Goal: Task Accomplishment & Management: Use online tool/utility

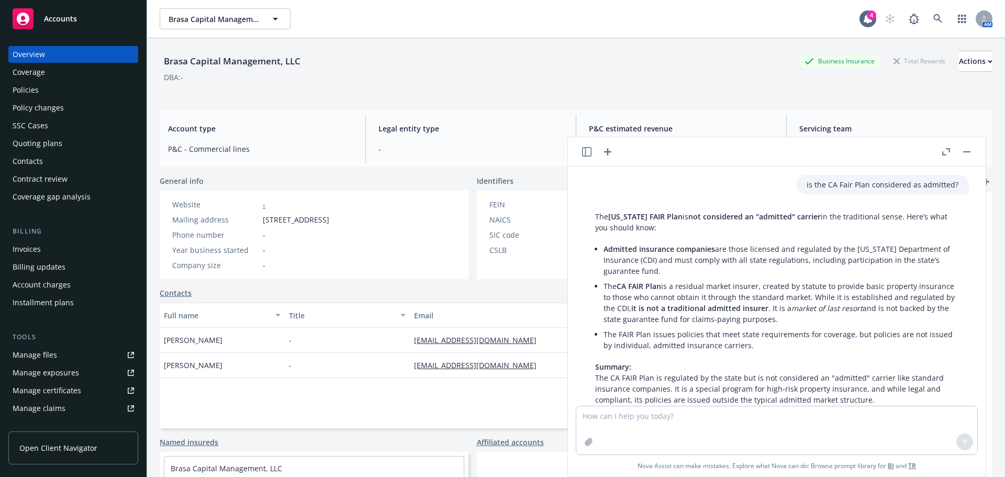
scroll to position [97, 0]
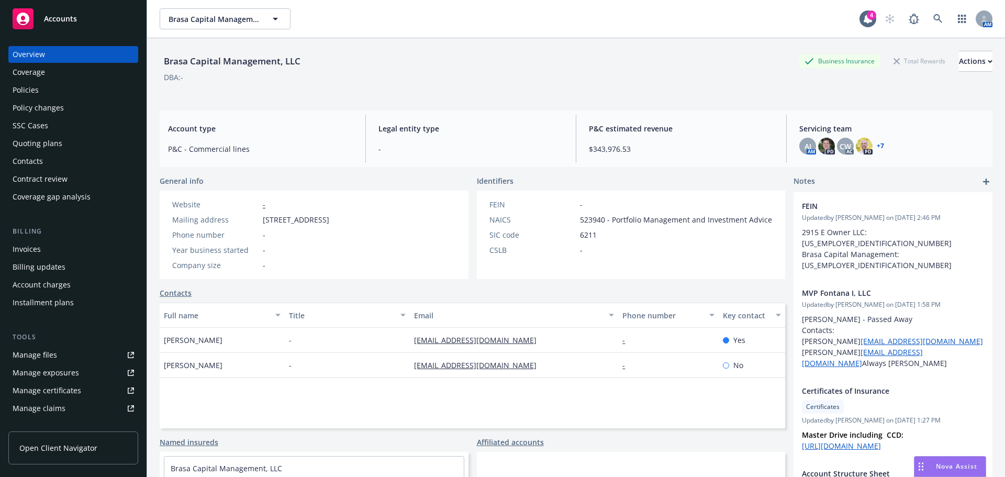
click at [112, 21] on div "Accounts" at bounding box center [73, 18] width 121 height 21
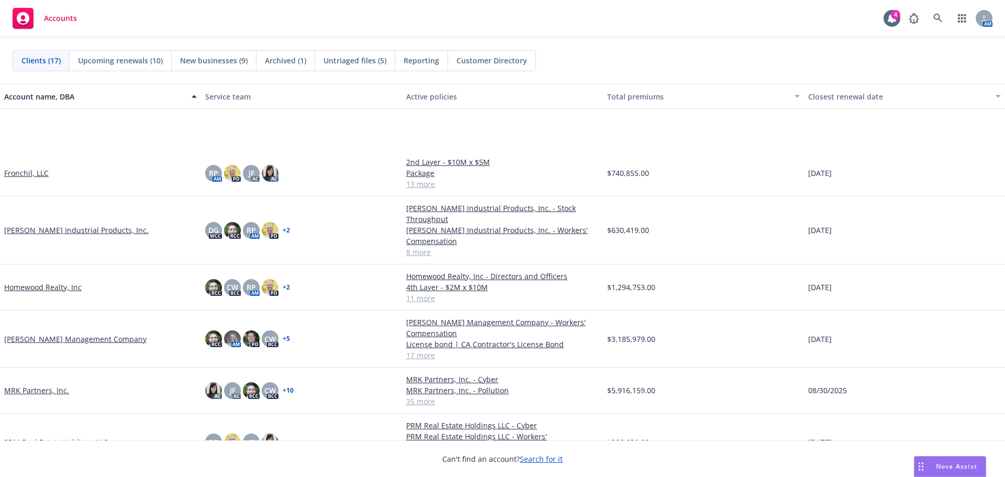
scroll to position [380, 0]
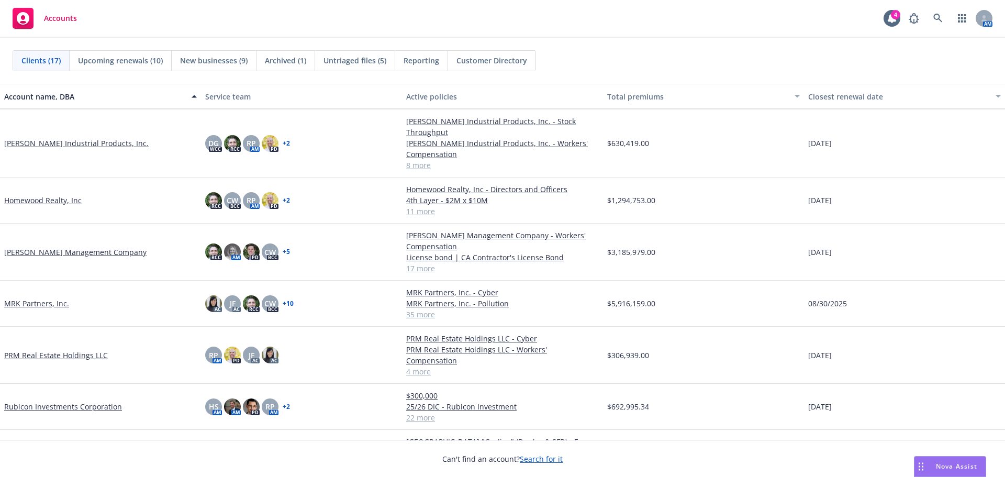
click at [64, 246] on link "[PERSON_NAME] Management Company" at bounding box center [75, 251] width 142 height 11
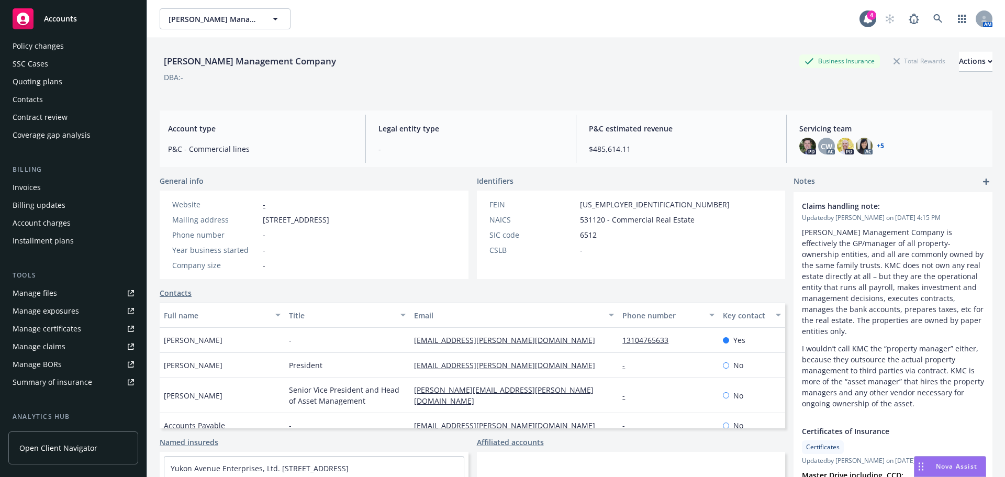
scroll to position [105, 0]
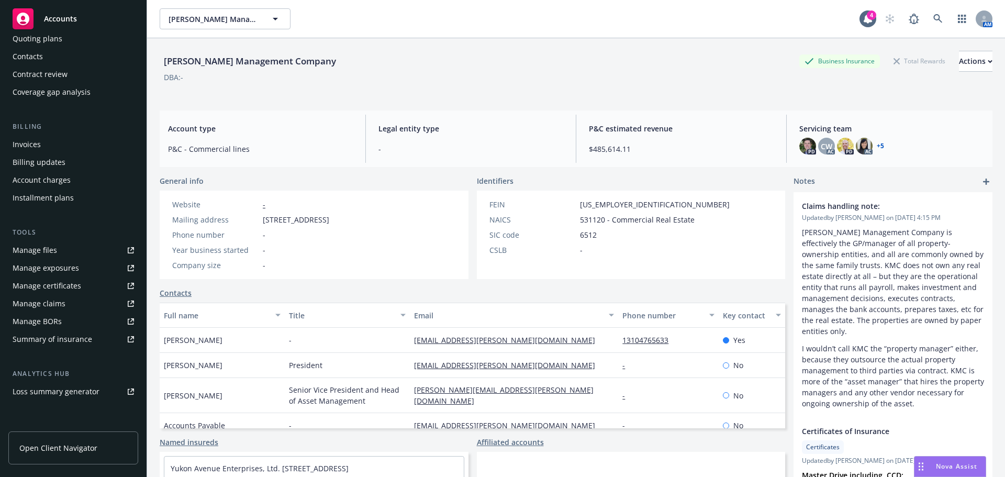
drag, startPoint x: 73, startPoint y: 455, endPoint x: 563, endPoint y: 214, distance: 545.5
click at [73, 455] on link "Open Client Navigator" at bounding box center [73, 447] width 130 height 33
click at [46, 136] on div "Invoices" at bounding box center [73, 144] width 121 height 17
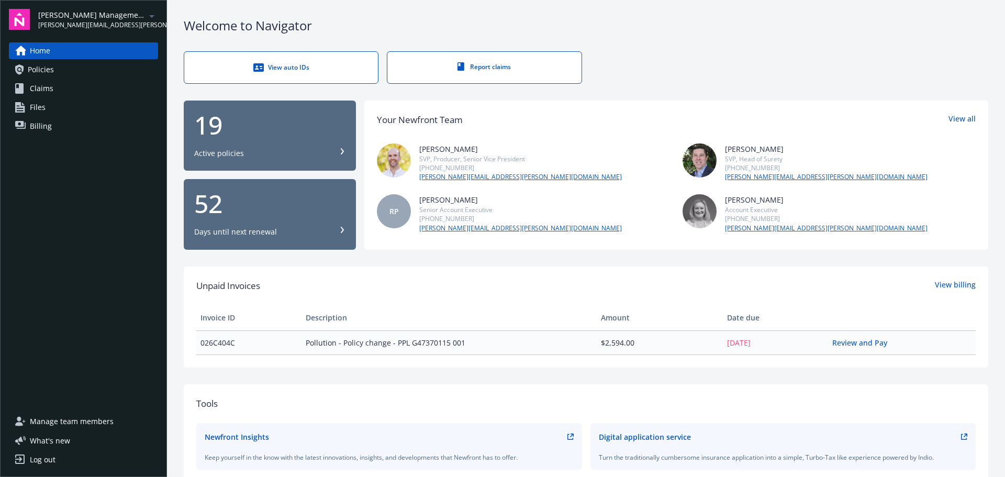
click at [706, 340] on td "$2,594.00" at bounding box center [660, 342] width 126 height 24
